Goal: Transaction & Acquisition: Purchase product/service

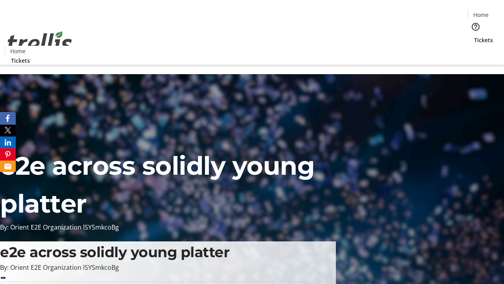
click at [474, 36] on span "Tickets" at bounding box center [483, 40] width 19 height 8
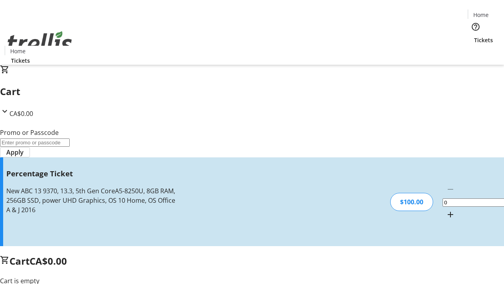
click at [446, 210] on mat-icon "Increment by one" at bounding box center [450, 214] width 9 height 9
type input "1"
type input "BAR"
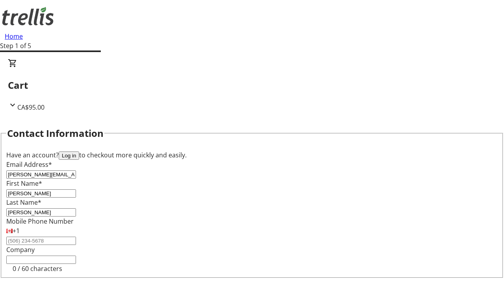
type input "[PERSON_NAME]"
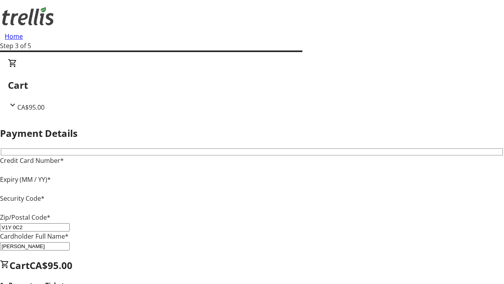
type input "V1Y 0C2"
